Goal: Task Accomplishment & Management: Use online tool/utility

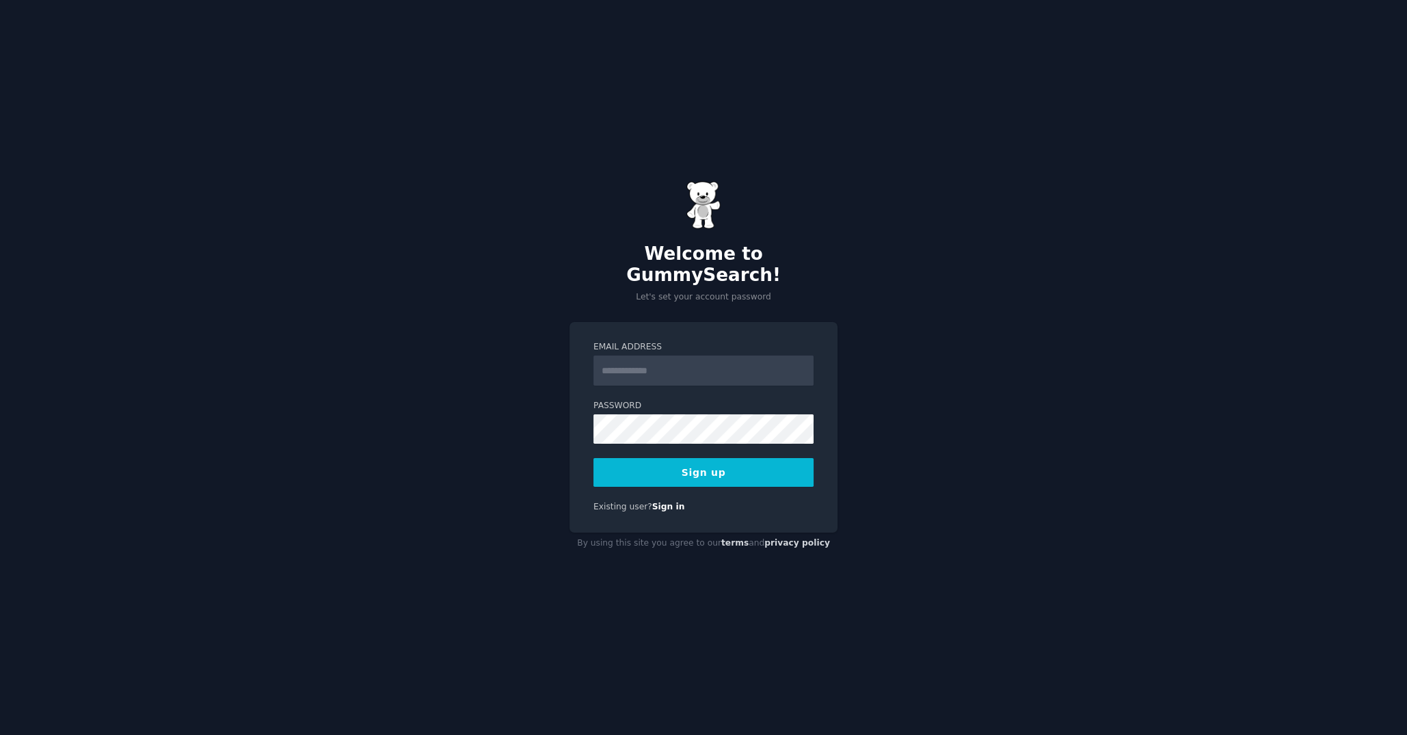
click at [620, 360] on input "Email Address" at bounding box center [704, 371] width 220 height 30
type input "**********"
click at [700, 466] on button "Sign up" at bounding box center [704, 472] width 220 height 29
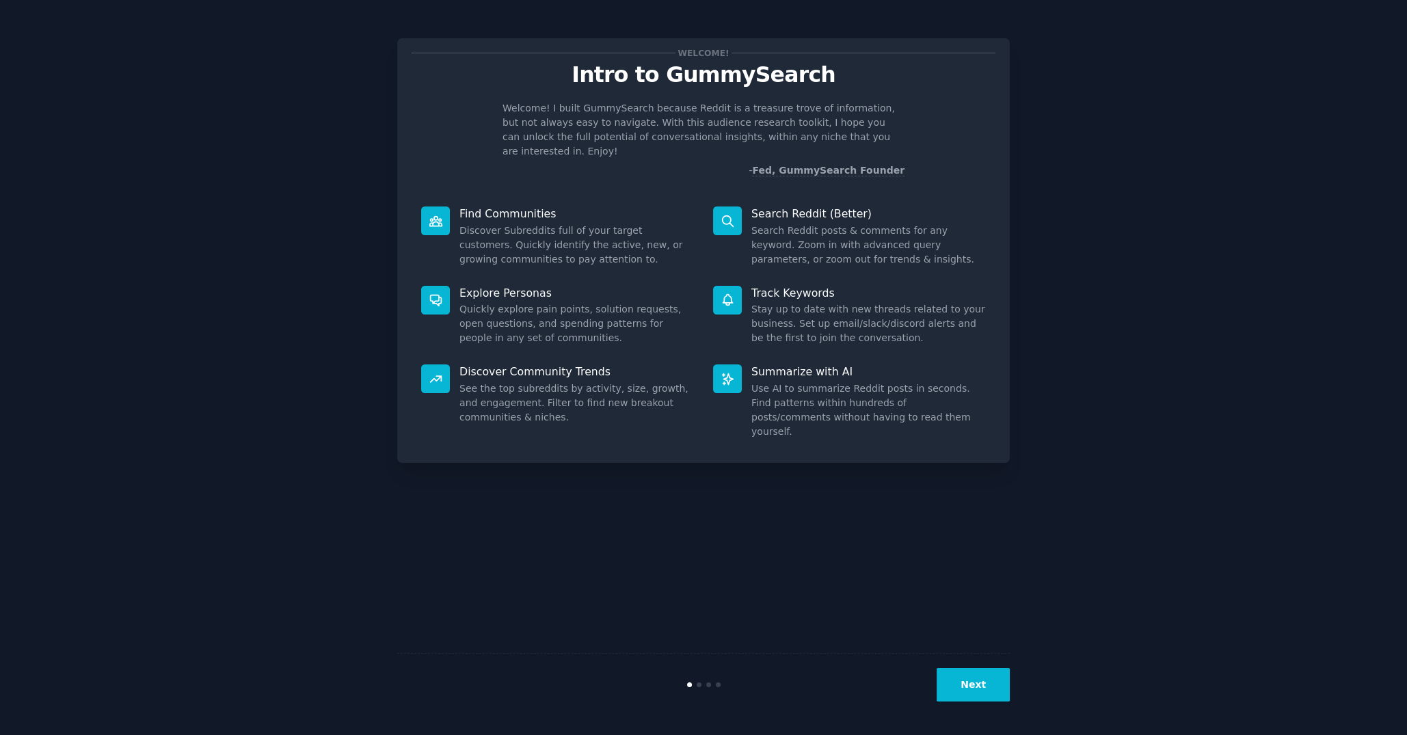
click at [981, 676] on button "Next" at bounding box center [973, 685] width 73 height 34
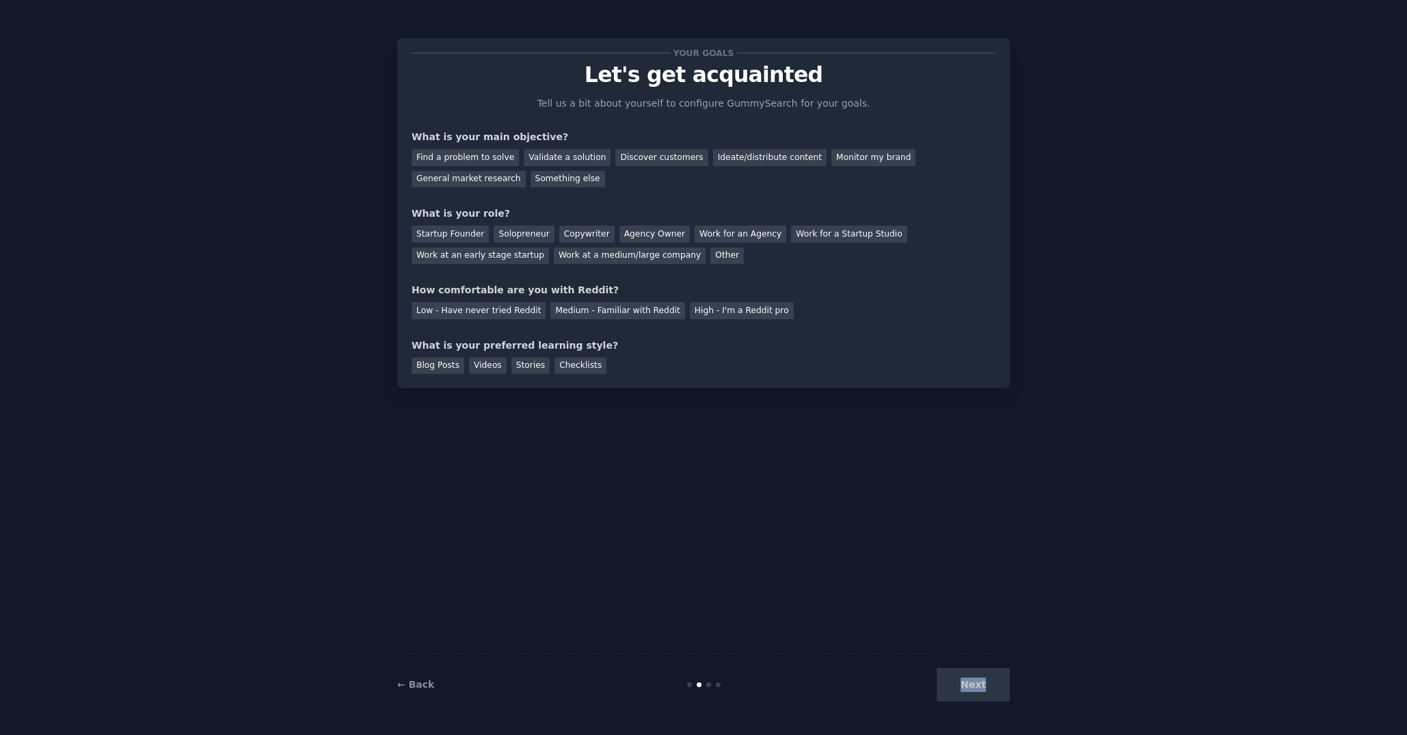
click at [981, 676] on div "Next" at bounding box center [908, 685] width 204 height 34
click at [987, 684] on div "Next" at bounding box center [908, 685] width 204 height 34
click at [457, 162] on div "Find a problem to solve" at bounding box center [465, 157] width 107 height 17
click at [548, 157] on div "Validate a solution" at bounding box center [567, 157] width 87 height 17
click at [637, 156] on div "Discover customers" at bounding box center [661, 157] width 92 height 17
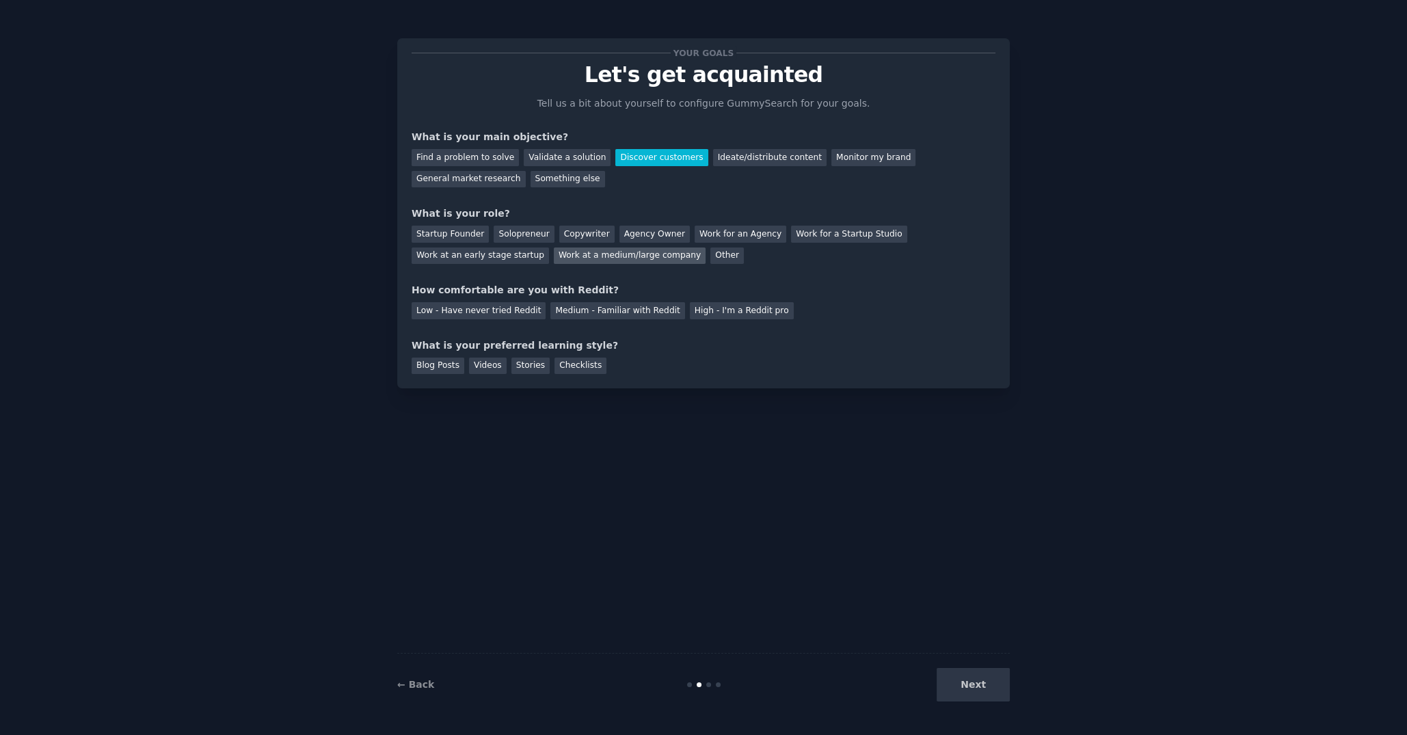
click at [554, 252] on div "Work at a medium/large company" at bounding box center [630, 256] width 152 height 17
click at [723, 316] on div "High - I'm a Reddit pro" at bounding box center [742, 310] width 104 height 17
click at [562, 369] on div "Checklists" at bounding box center [581, 366] width 52 height 17
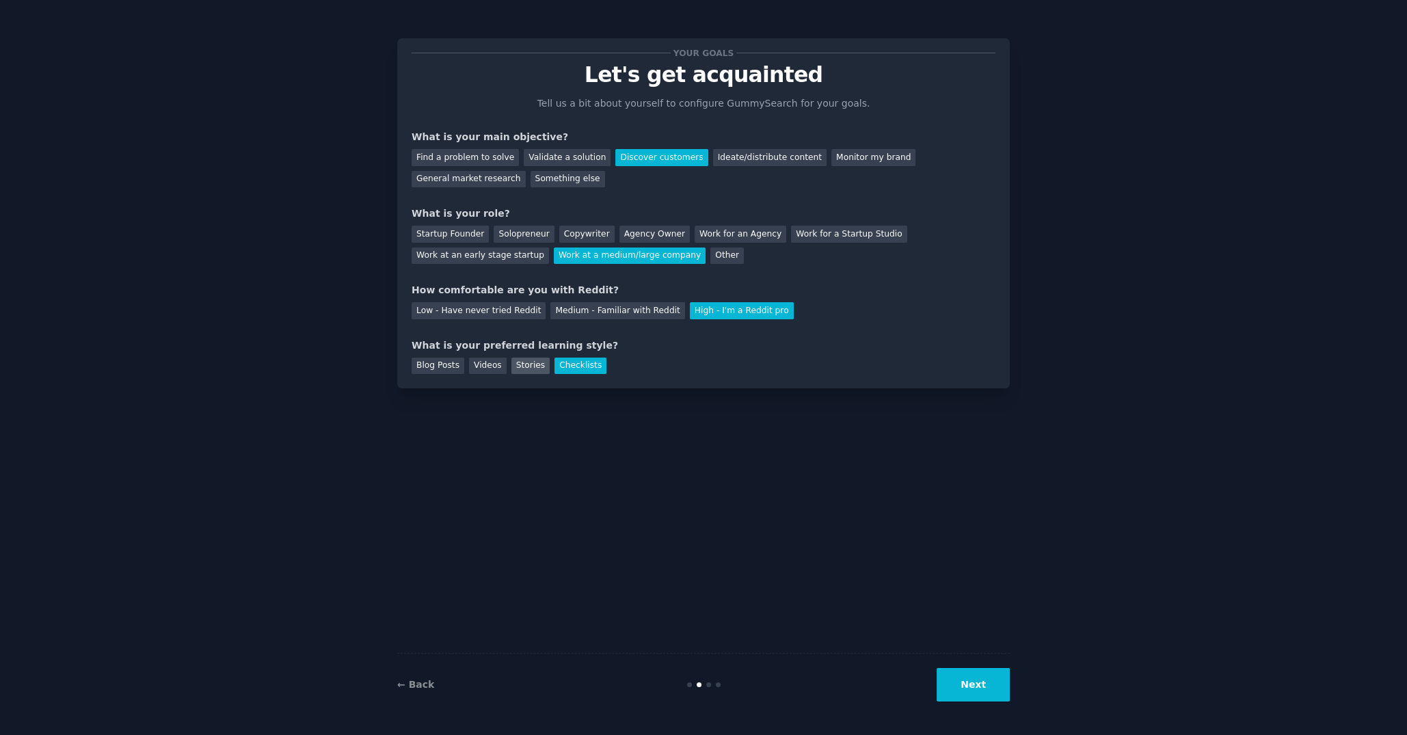
click at [519, 366] on div "Stories" at bounding box center [530, 366] width 38 height 17
click at [490, 367] on div "Videos" at bounding box center [488, 366] width 38 height 17
click at [441, 369] on div "Blog Posts" at bounding box center [438, 366] width 53 height 17
click at [980, 695] on button "Next" at bounding box center [973, 685] width 73 height 34
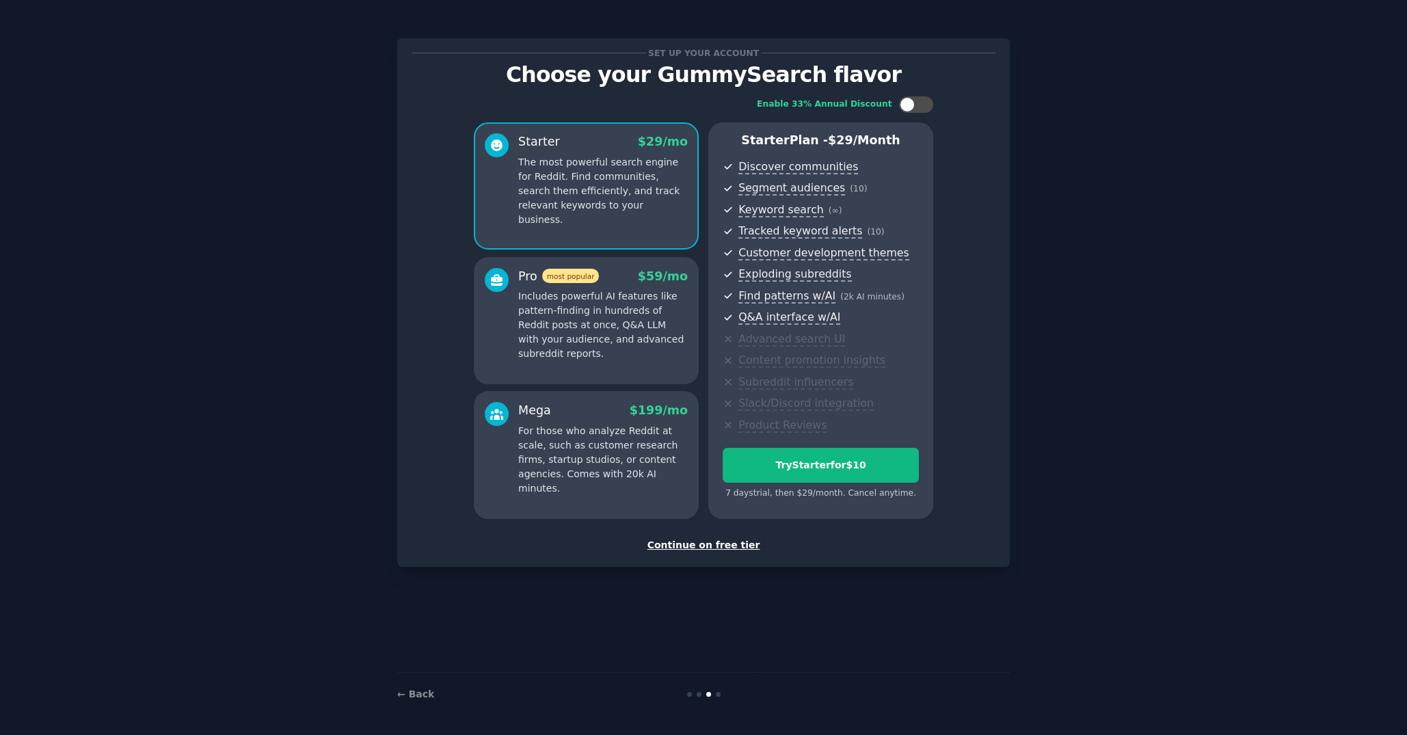
click at [721, 546] on div "Continue on free tier" at bounding box center [704, 545] width 584 height 14
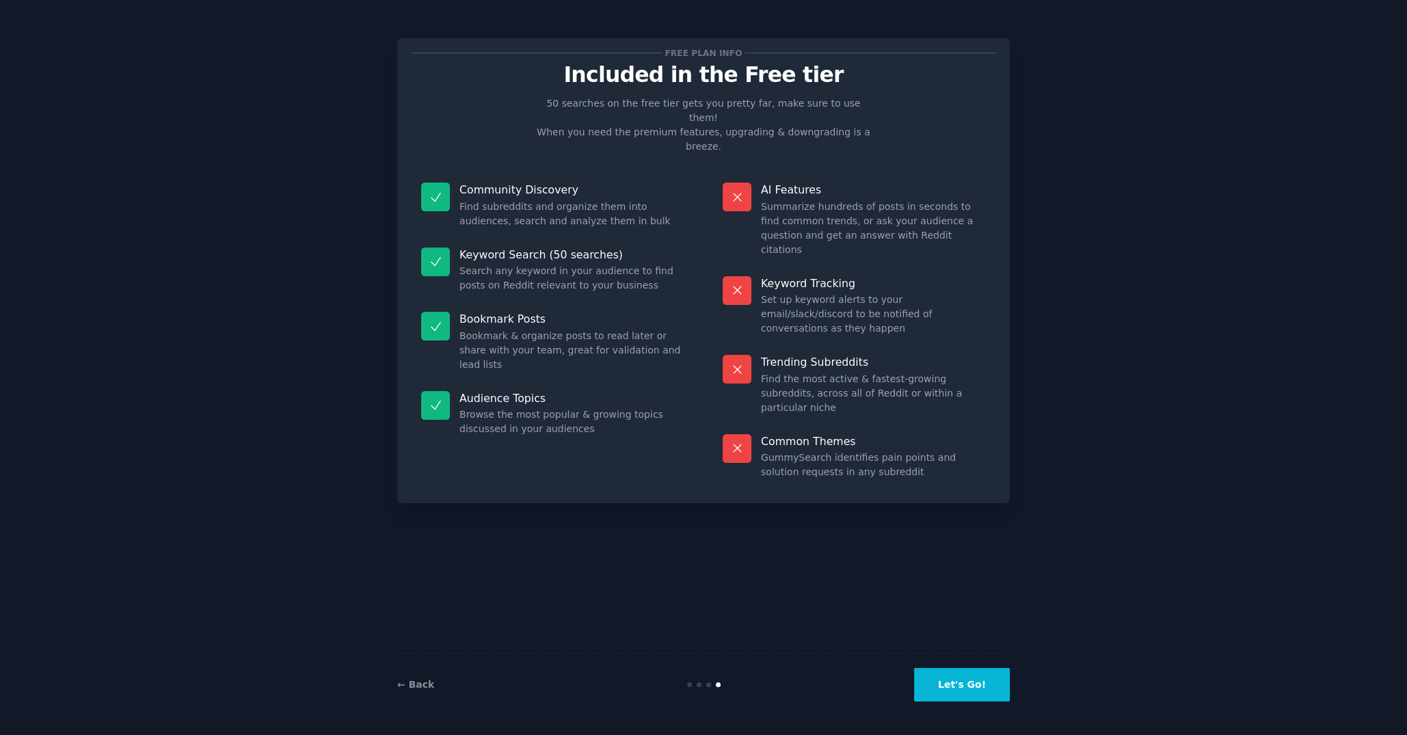
click at [981, 672] on button "Let's Go!" at bounding box center [962, 685] width 96 height 34
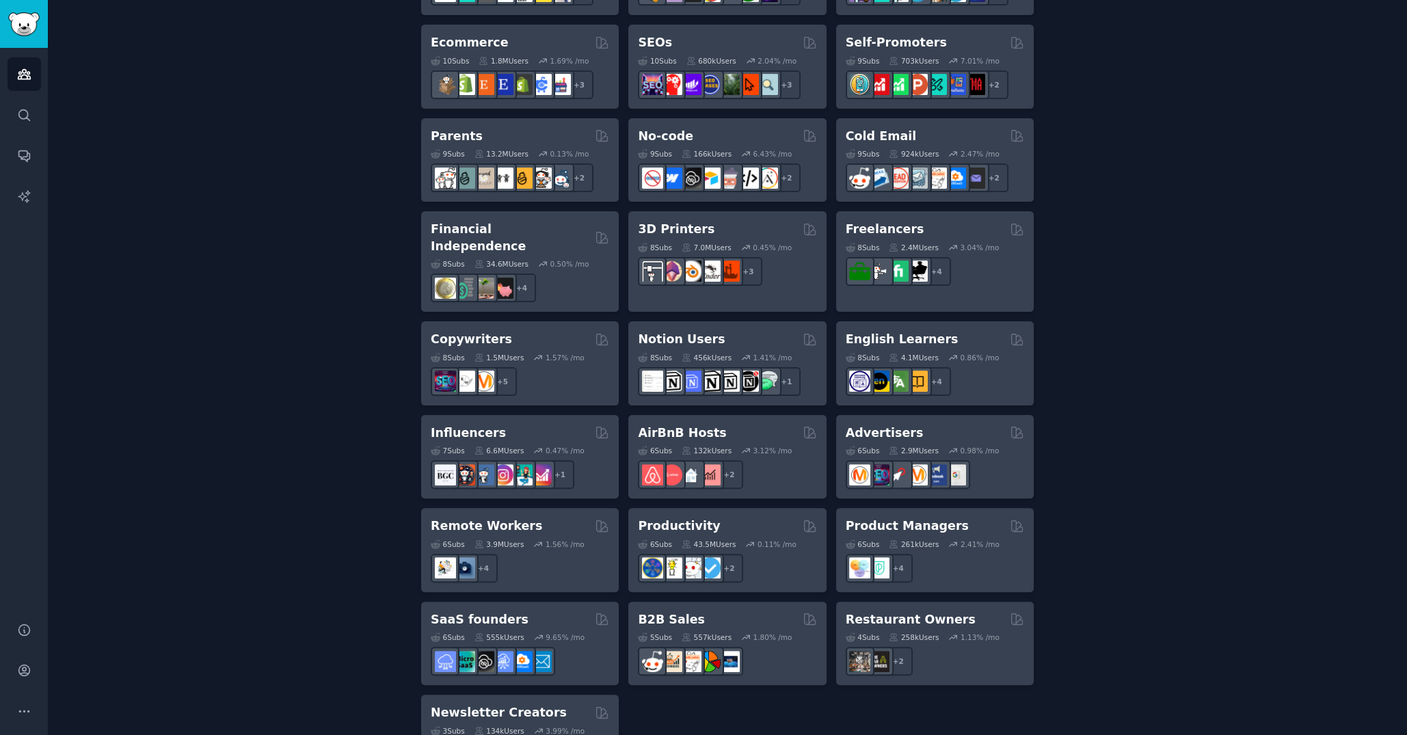
scroll to position [841, 0]
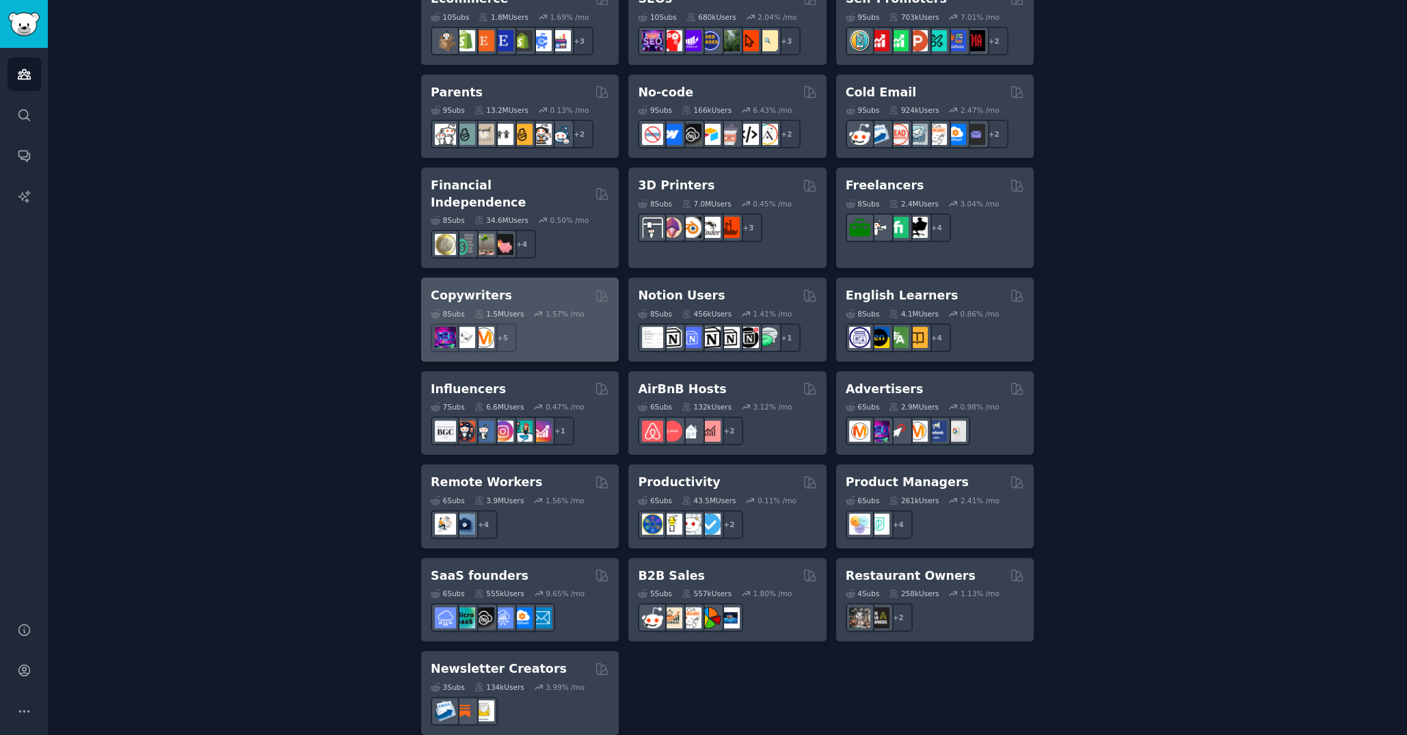
click at [528, 287] on div "Copywriters" at bounding box center [520, 295] width 178 height 17
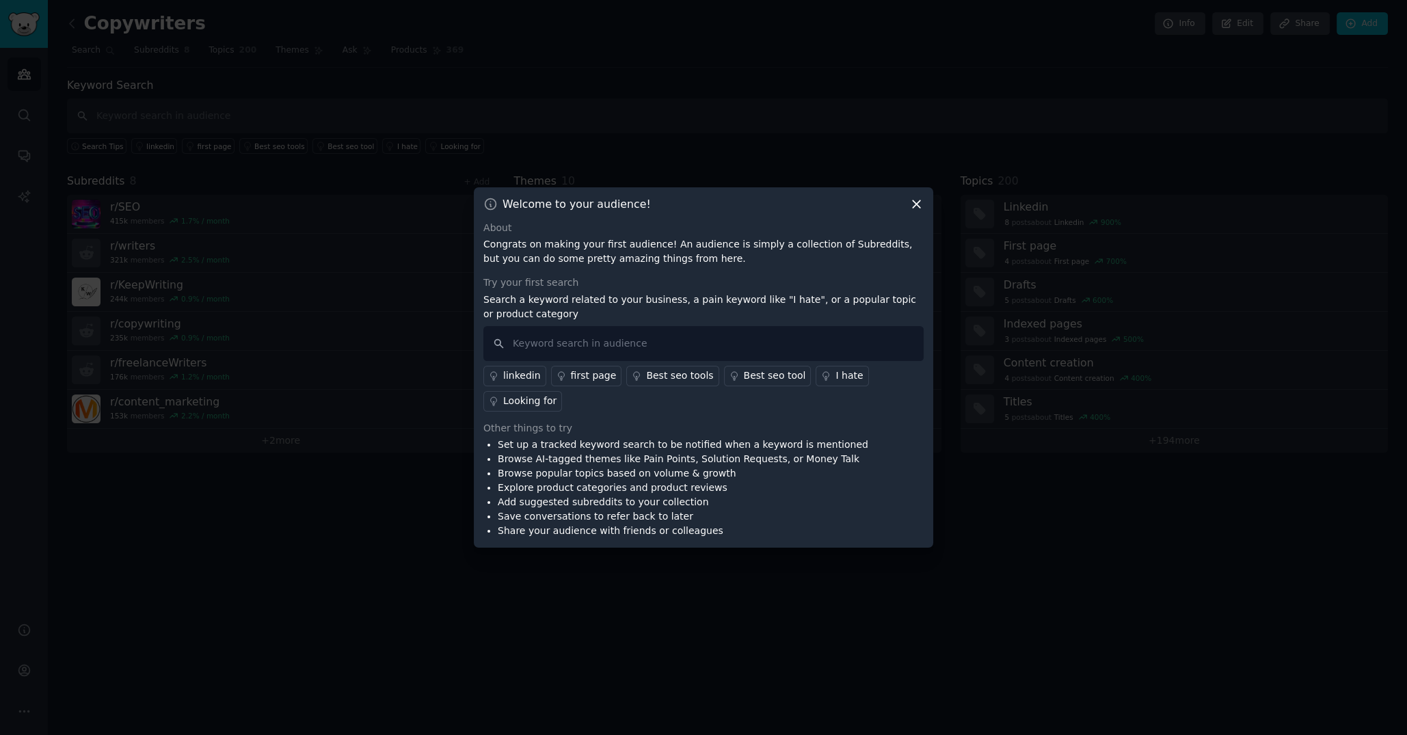
click at [916, 211] on icon at bounding box center [916, 204] width 14 height 14
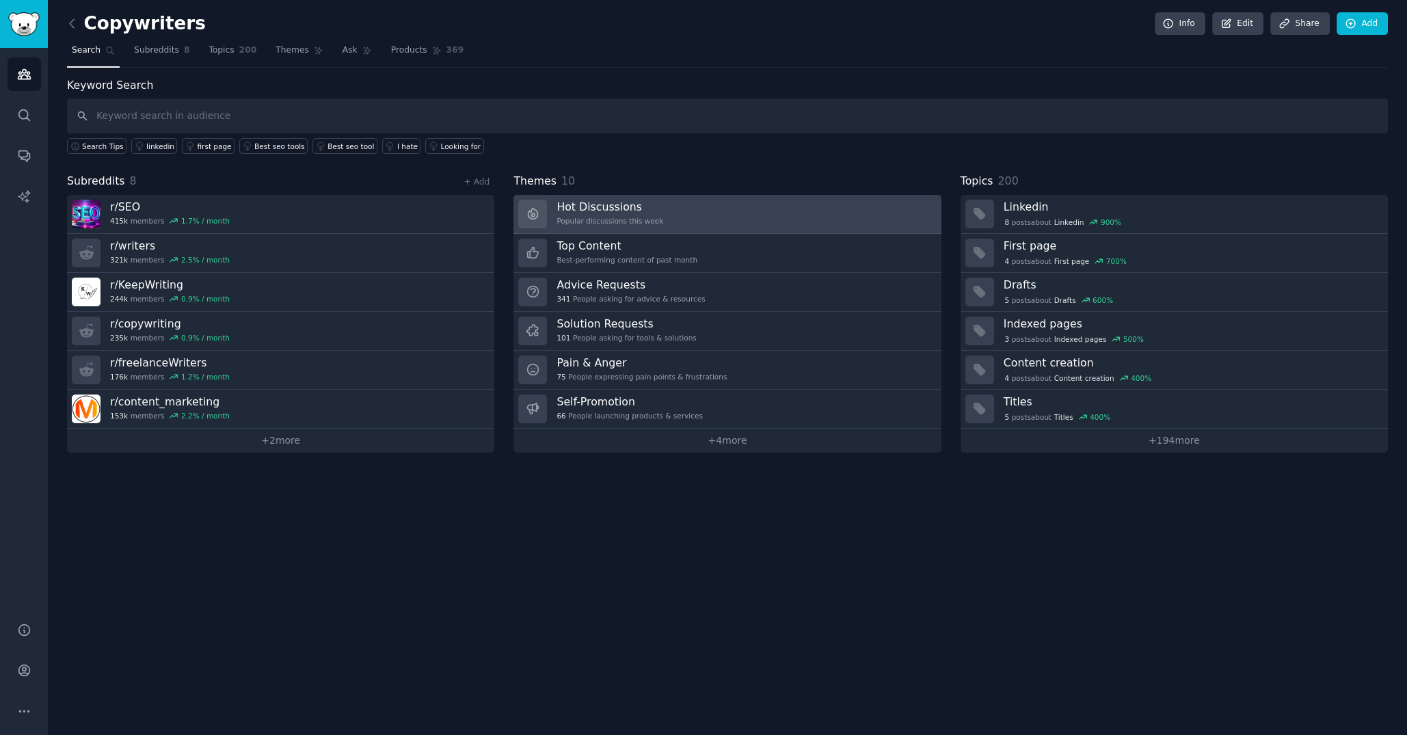
click at [683, 220] on link "Hot Discussions Popular discussions this week" at bounding box center [727, 214] width 427 height 39
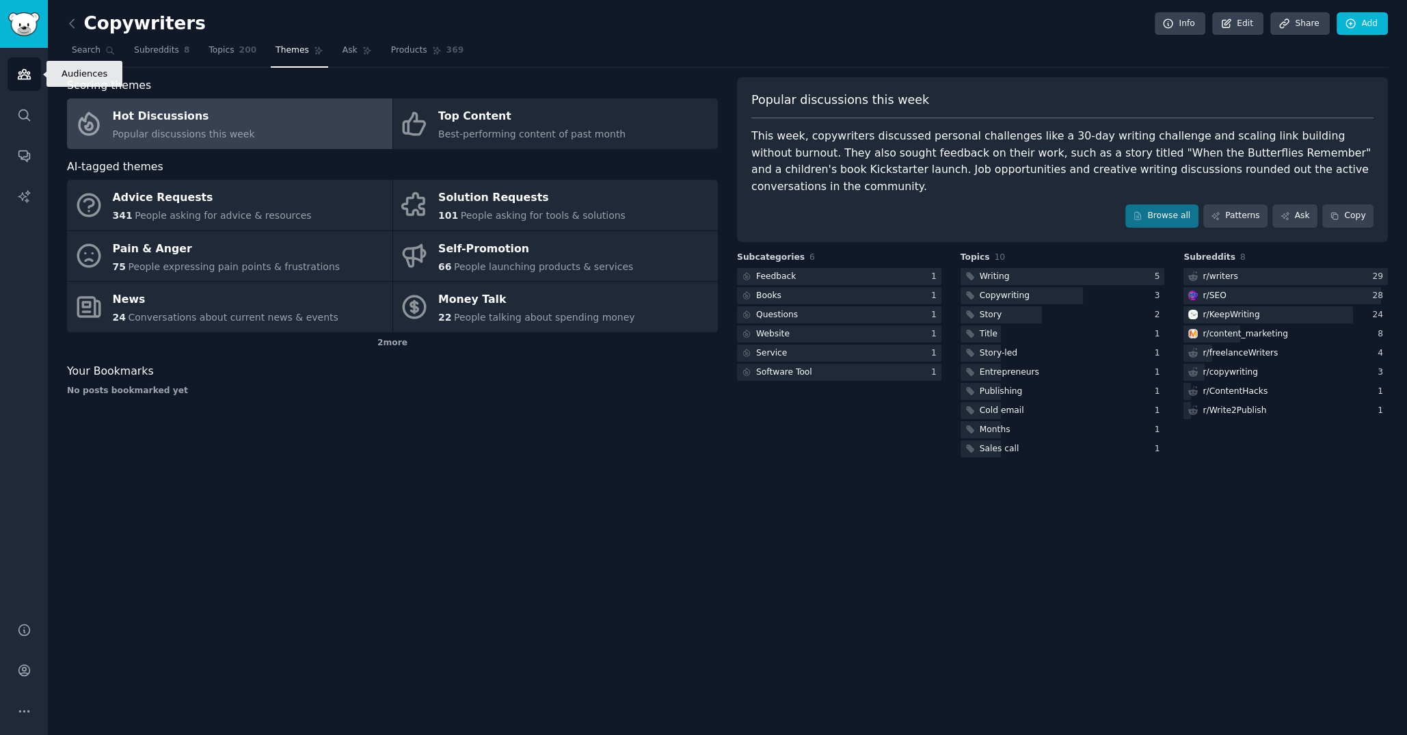
click at [33, 85] on link "Audiences" at bounding box center [25, 74] width 34 height 34
